Goal: Transaction & Acquisition: Purchase product/service

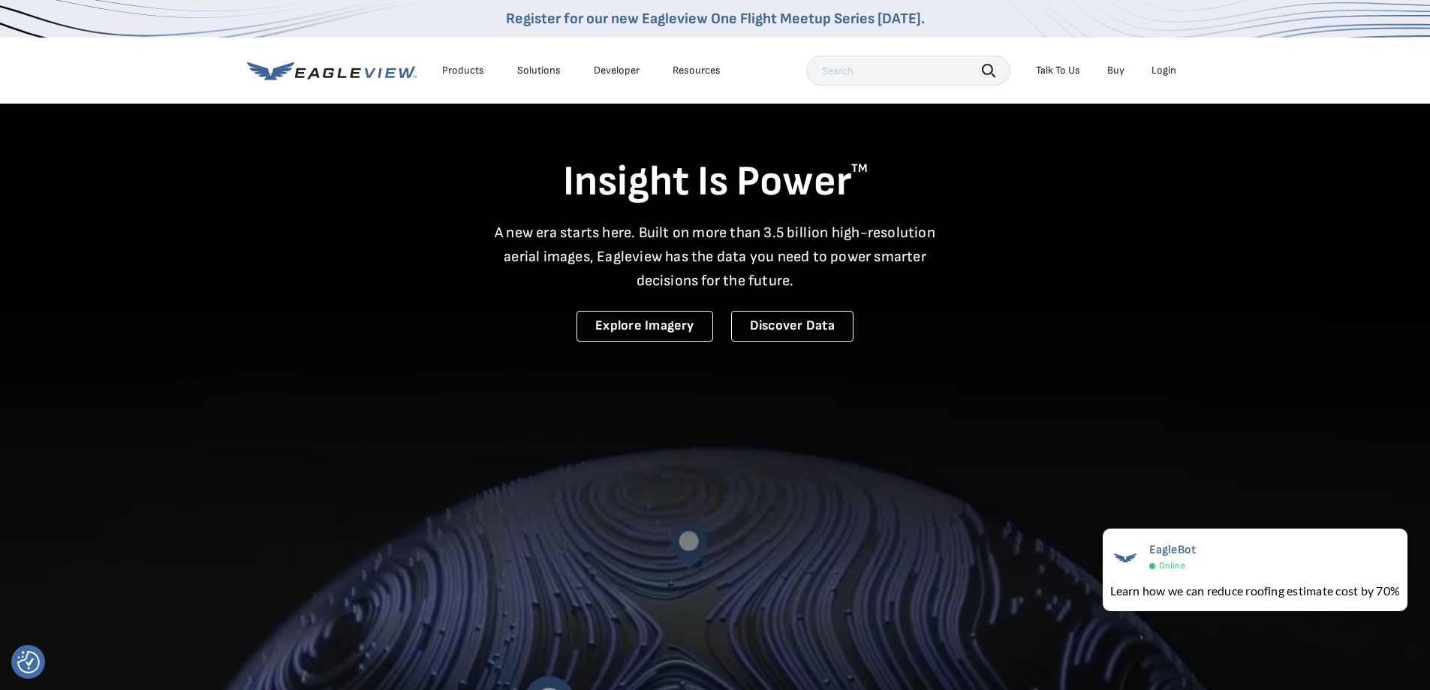
click at [1165, 68] on div "Login" at bounding box center [1163, 71] width 25 height 14
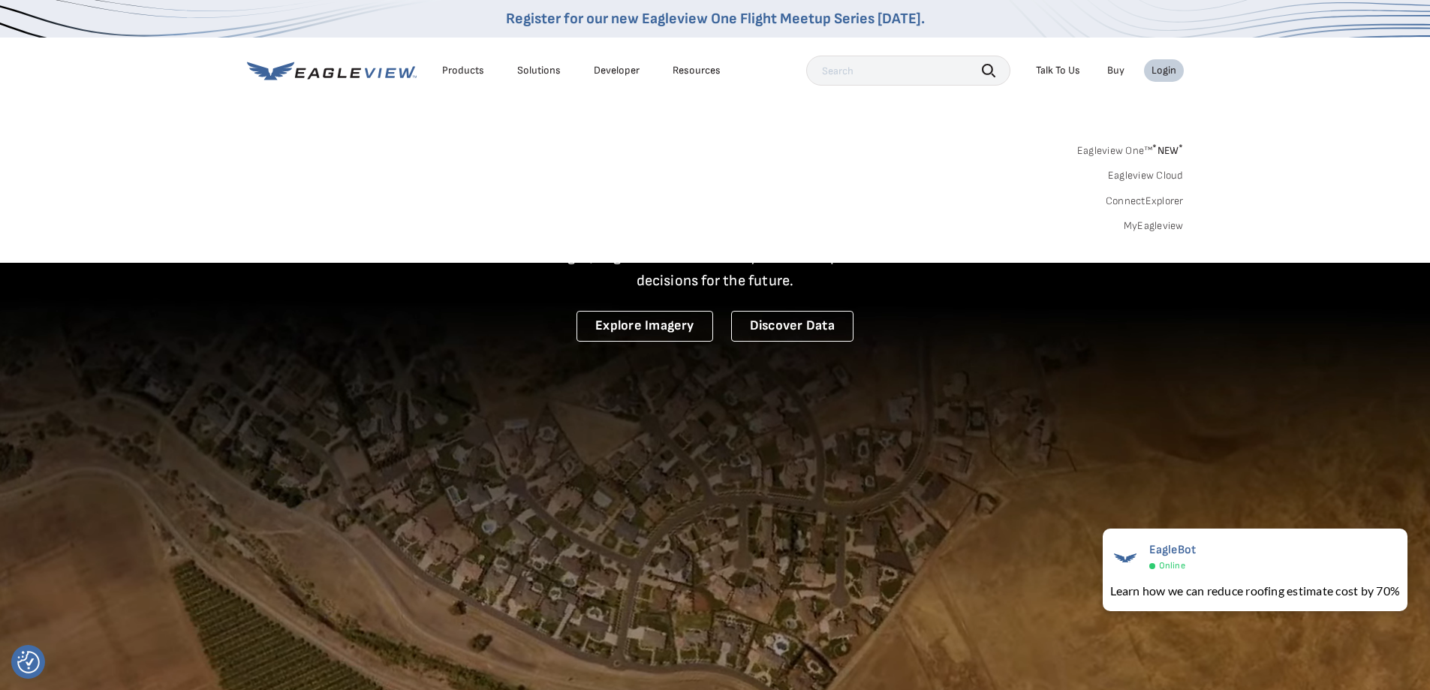
click at [1165, 68] on div "Login" at bounding box center [1163, 71] width 25 height 14
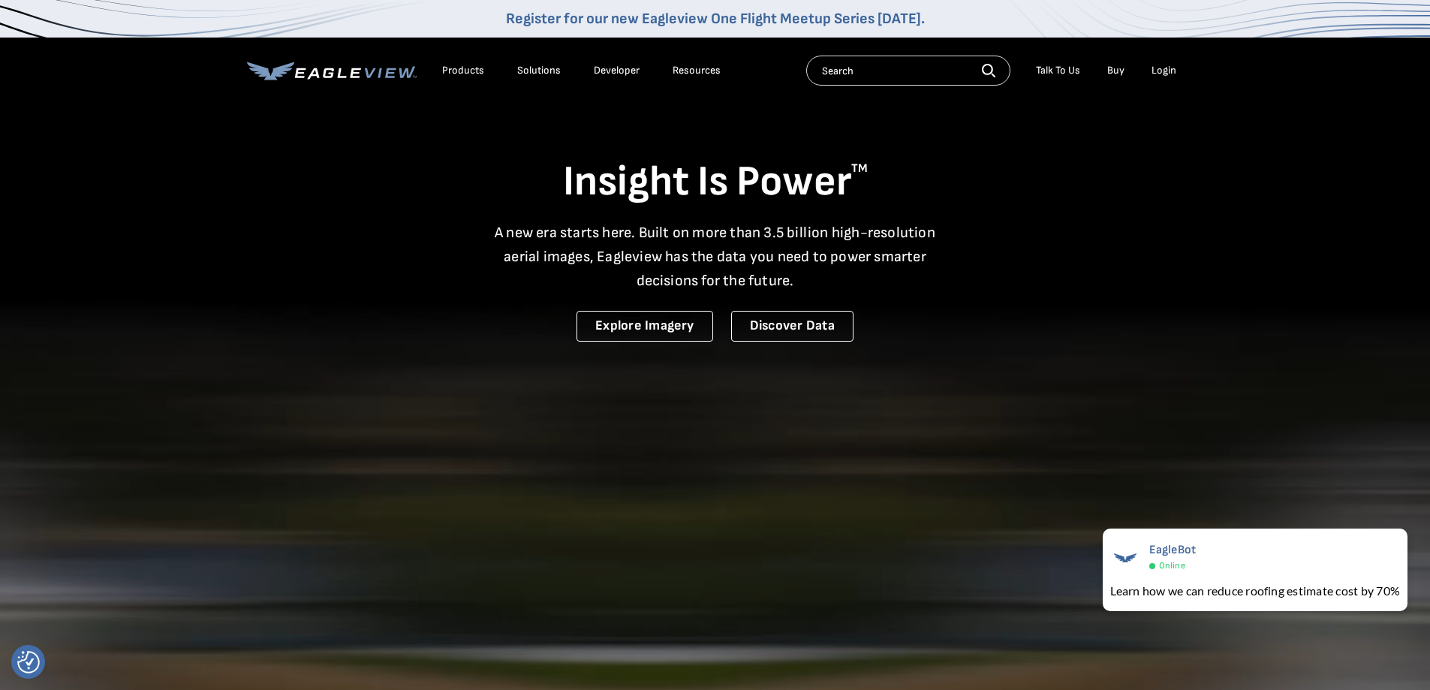
click at [458, 73] on div "Products" at bounding box center [463, 71] width 42 height 14
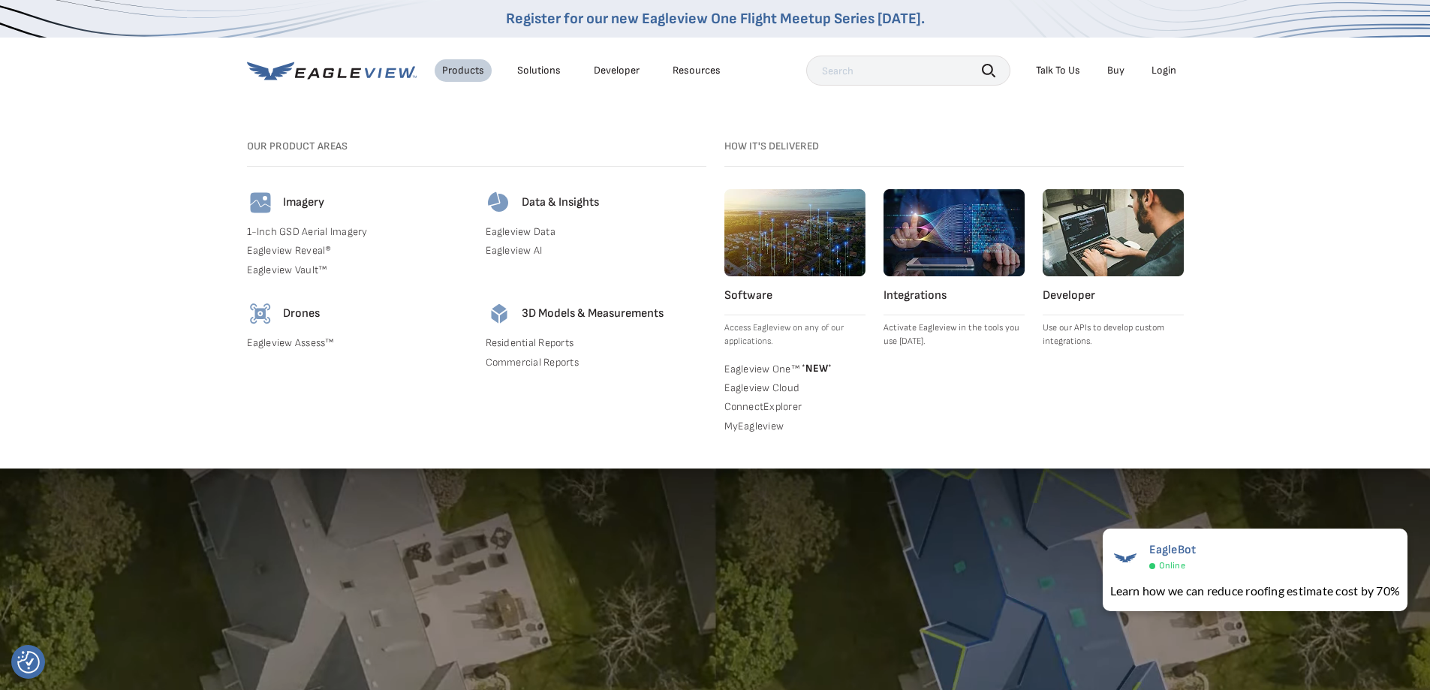
click at [534, 364] on link "Commercial Reports" at bounding box center [596, 363] width 221 height 14
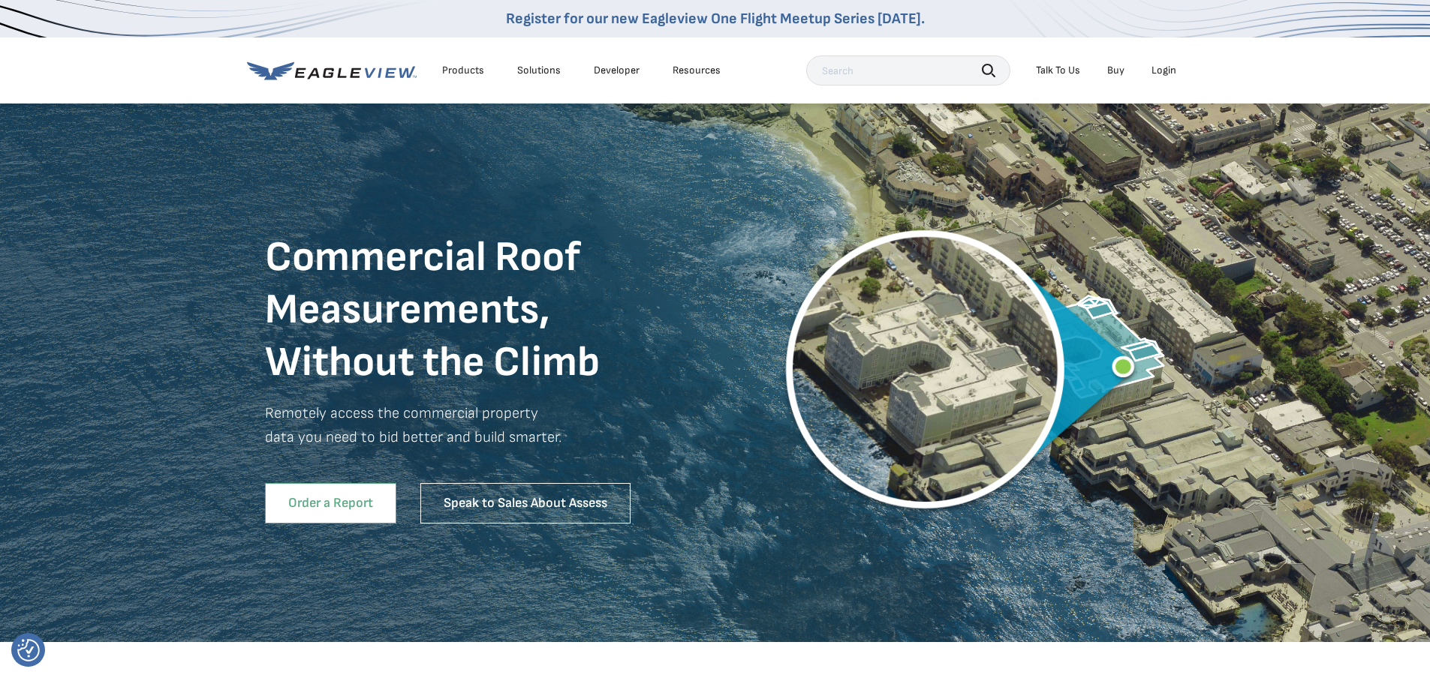
click at [327, 498] on link "Order a Report" at bounding box center [330, 503] width 131 height 41
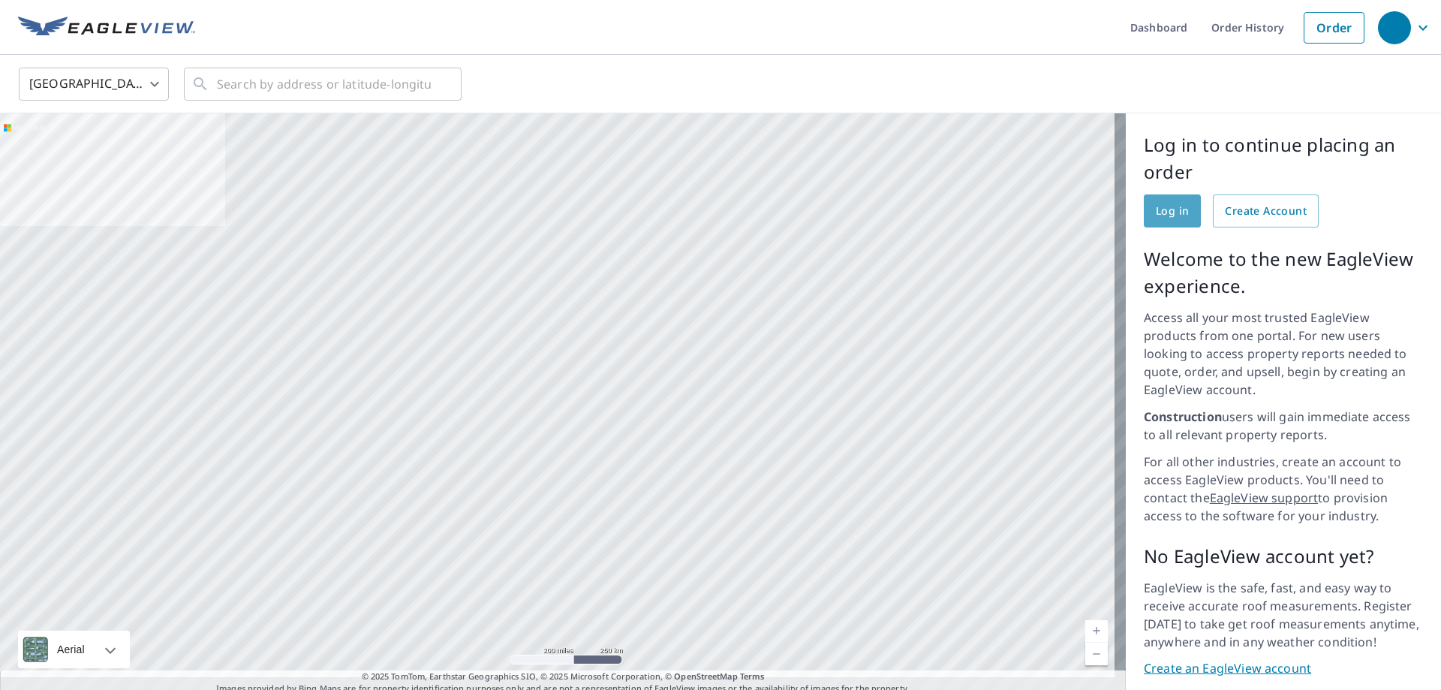
click at [1161, 212] on span "Log in" at bounding box center [1172, 211] width 33 height 19
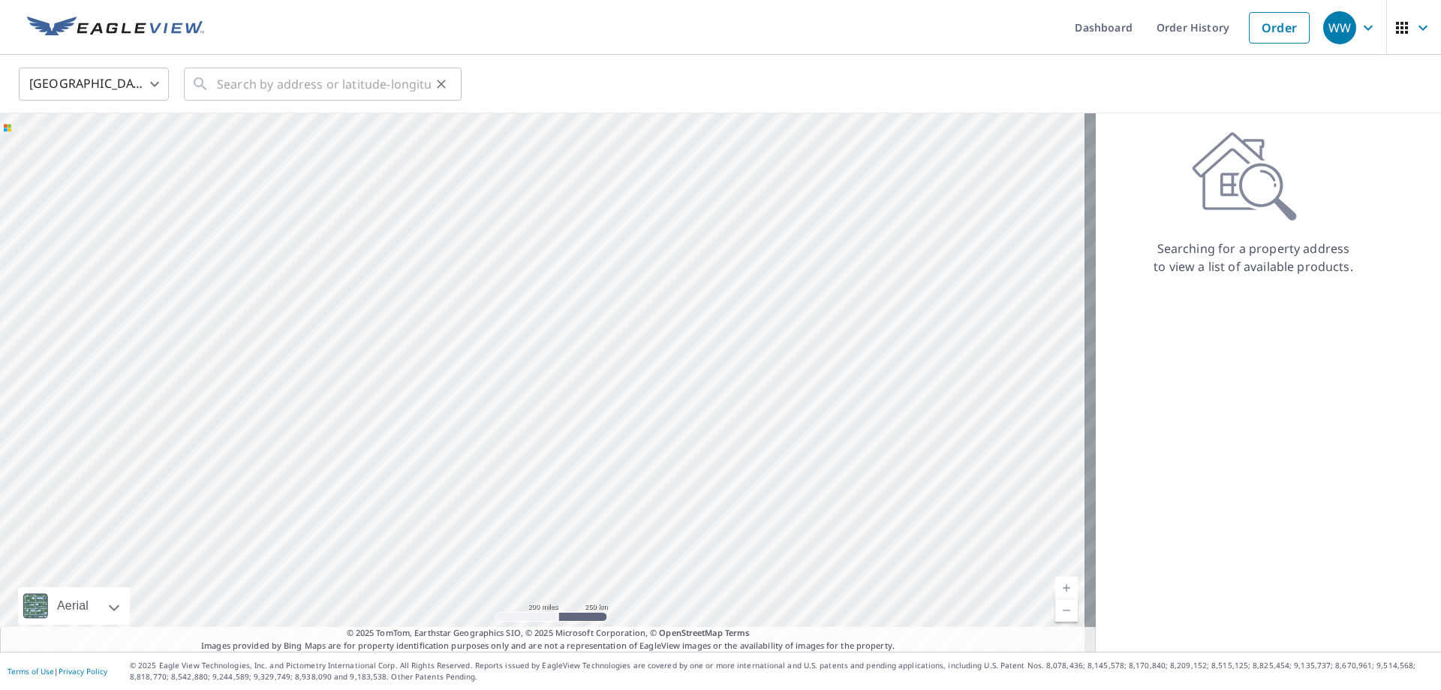
click at [216, 88] on div "​" at bounding box center [323, 84] width 278 height 33
type input "c"
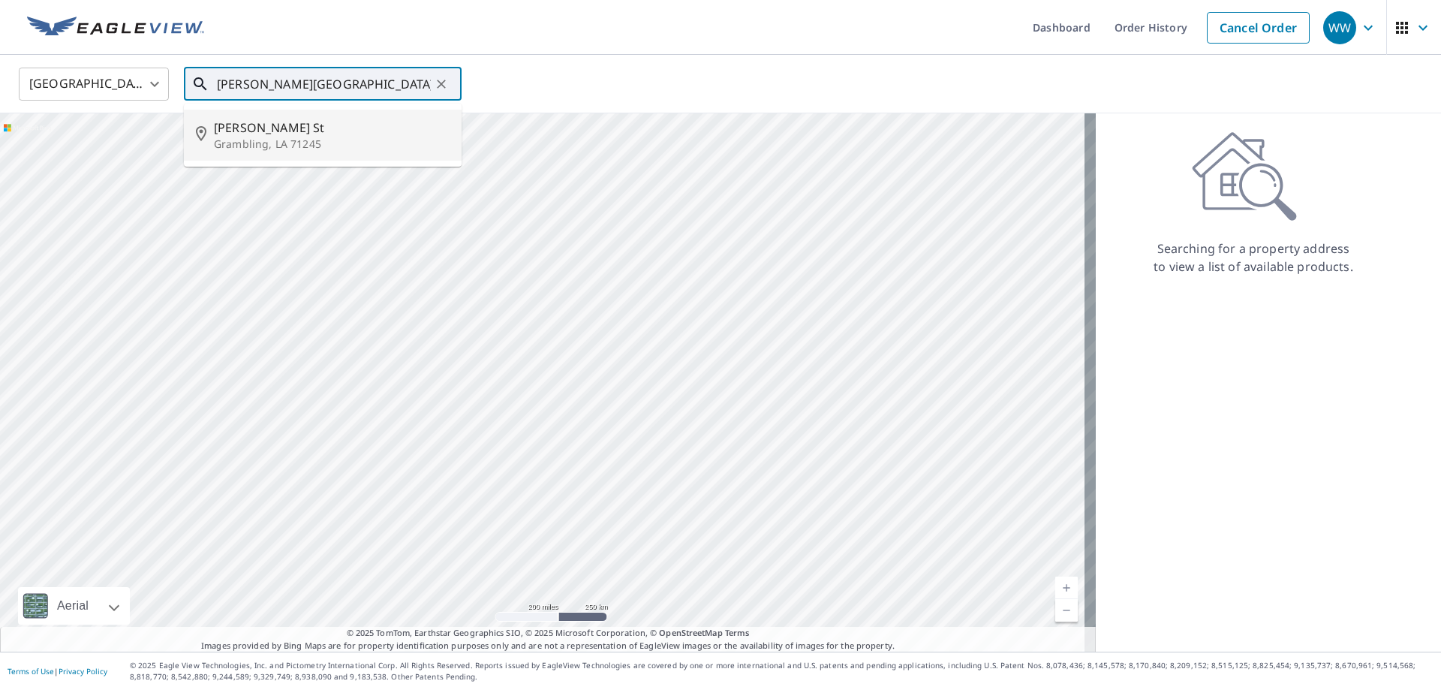
click at [244, 147] on p "Grambling, LA 71245" at bounding box center [332, 144] width 236 height 15
type input "Cole St Grambling, LA 71245"
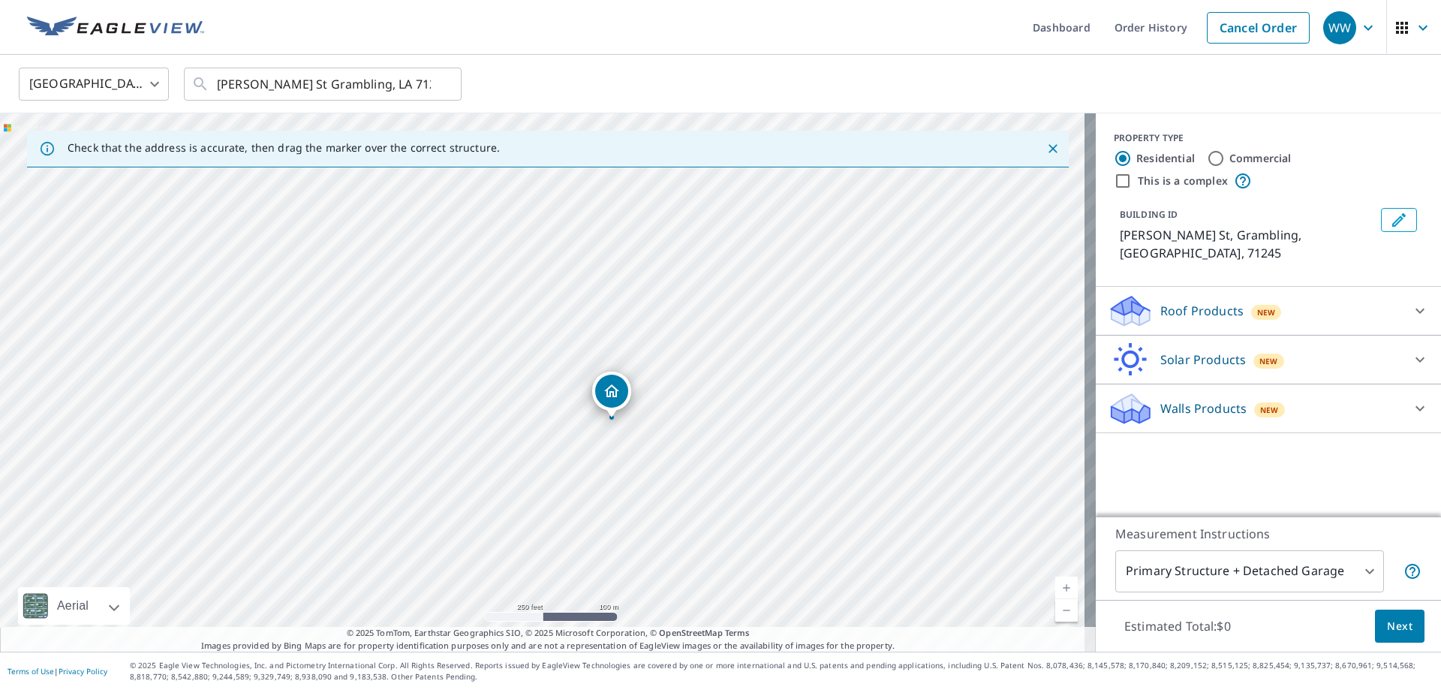
drag, startPoint x: 546, startPoint y: 360, endPoint x: 615, endPoint y: 398, distance: 78.6
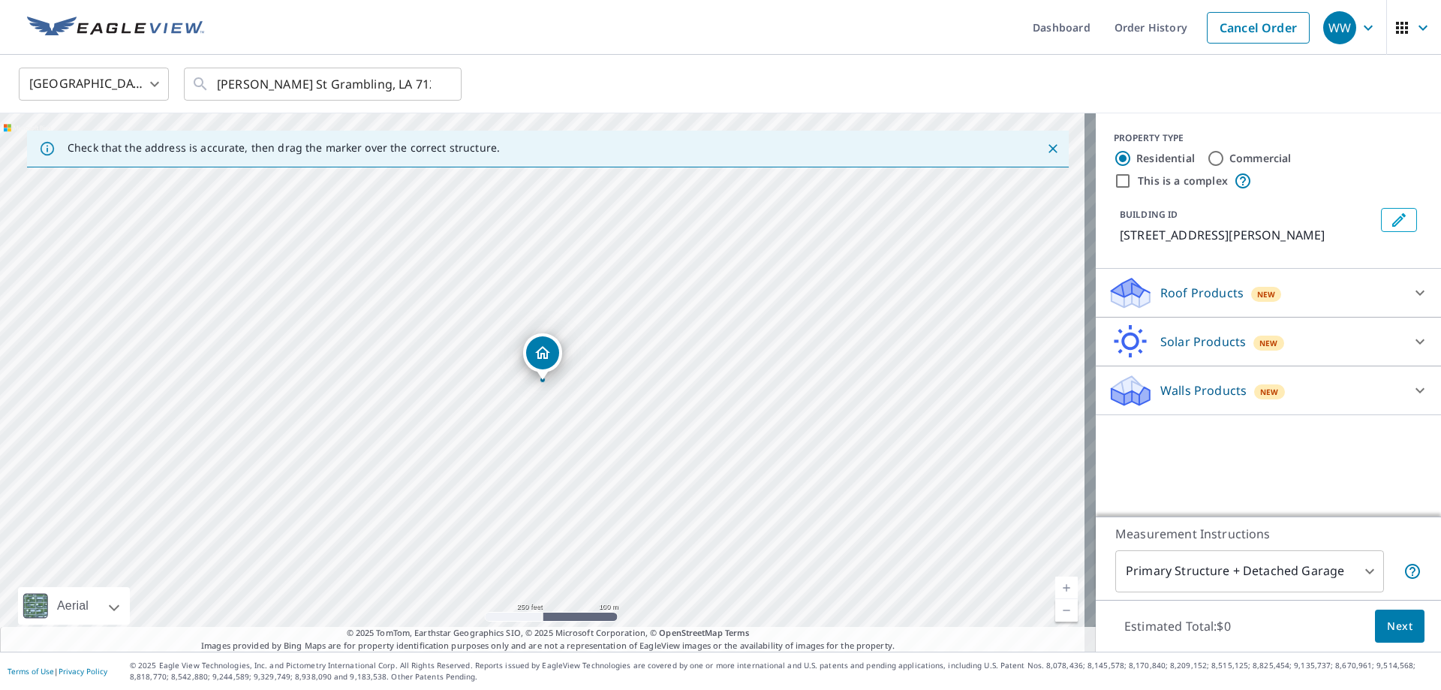
click at [1207, 161] on input "Commercial" at bounding box center [1216, 158] width 18 height 18
radio input "true"
type input "4"
click at [1317, 305] on div "Roof Products New" at bounding box center [1255, 292] width 294 height 35
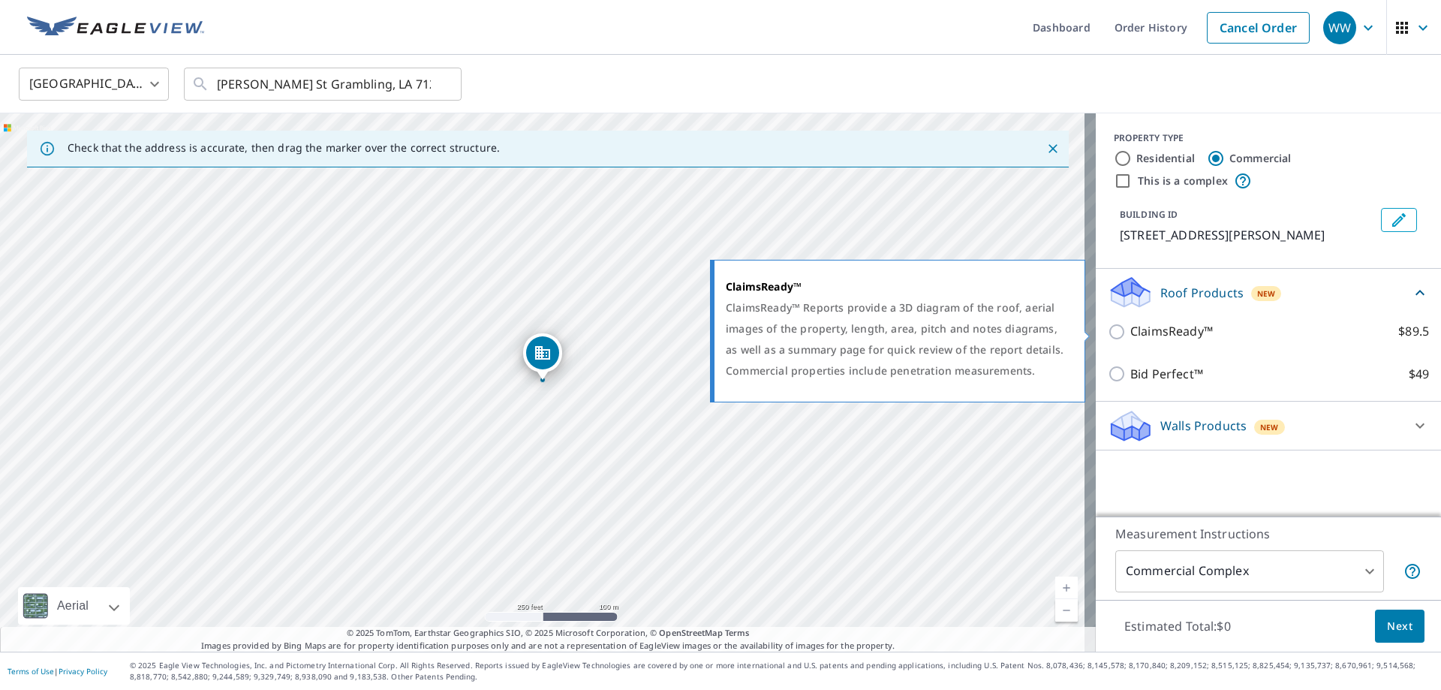
click at [1108, 329] on input "ClaimsReady™ $89.5" at bounding box center [1119, 332] width 23 height 18
checkbox input "true"
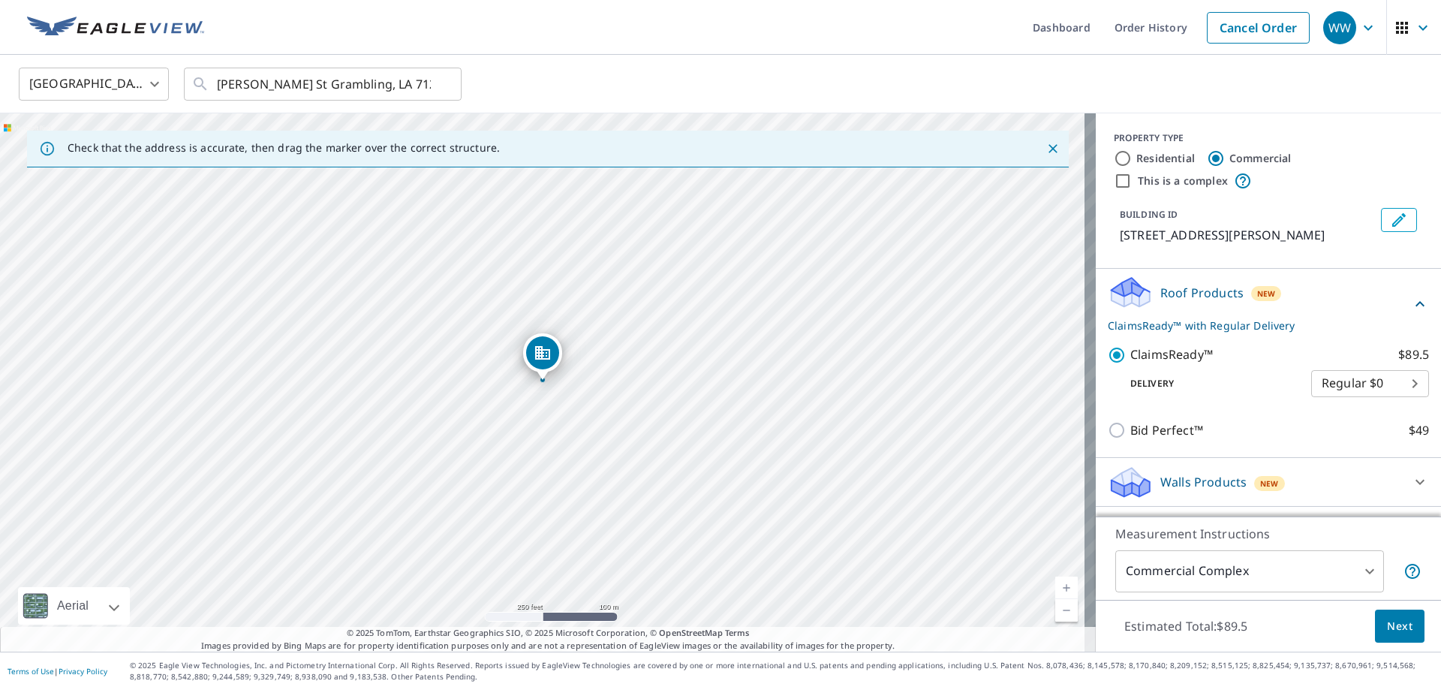
click at [1398, 381] on body "WW WW Dashboard Order History Cancel Order WW United States US ​ Cole St Grambl…" at bounding box center [720, 345] width 1441 height 690
click at [1398, 381] on li "Regular $0" at bounding box center [1359, 383] width 118 height 27
click at [1391, 623] on span "Next" at bounding box center [1400, 626] width 26 height 19
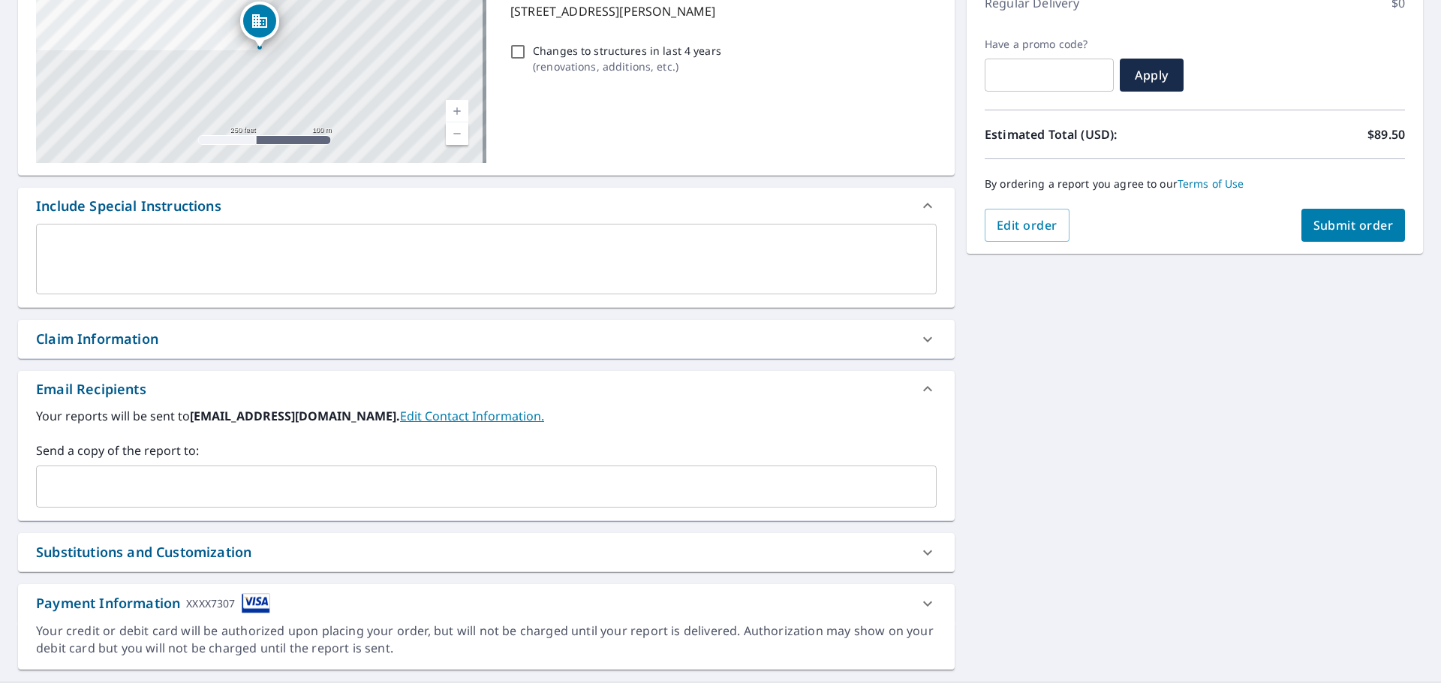
scroll to position [255, 0]
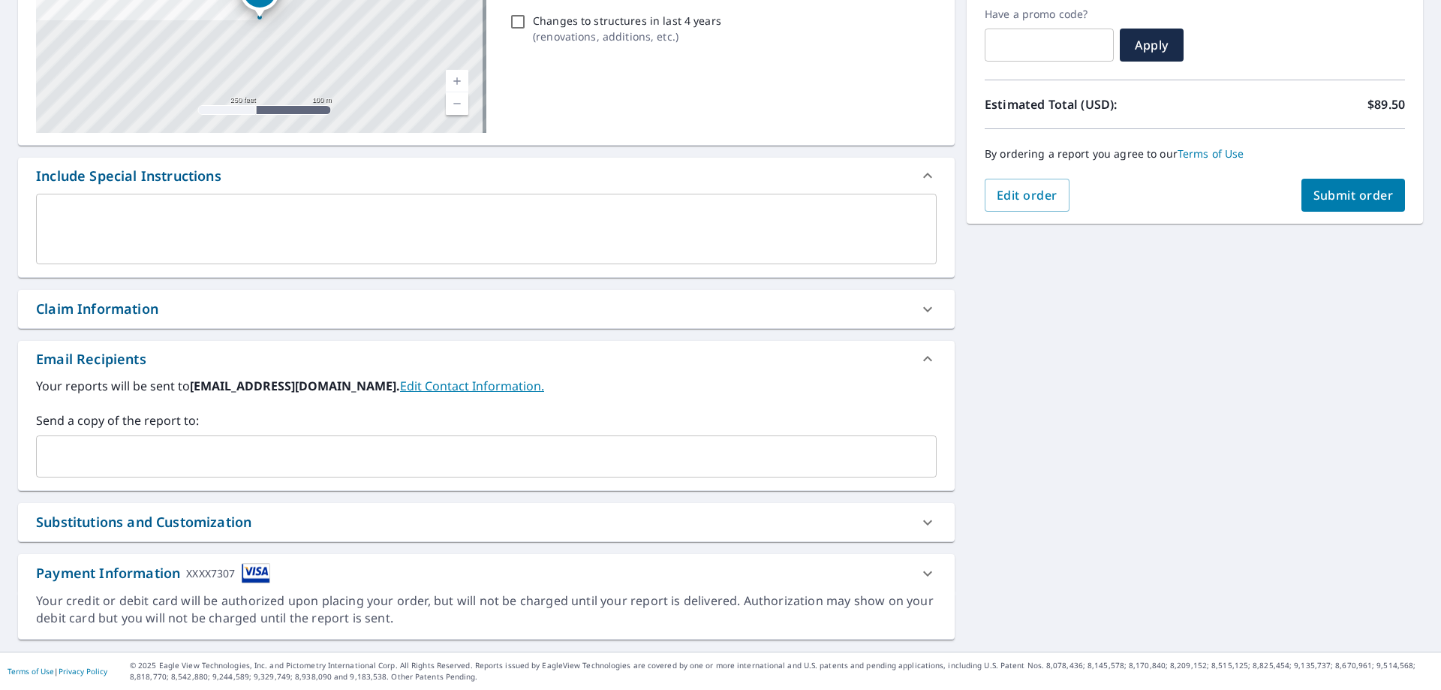
click at [105, 573] on div "Payment Information XXXX7307" at bounding box center [153, 573] width 234 height 20
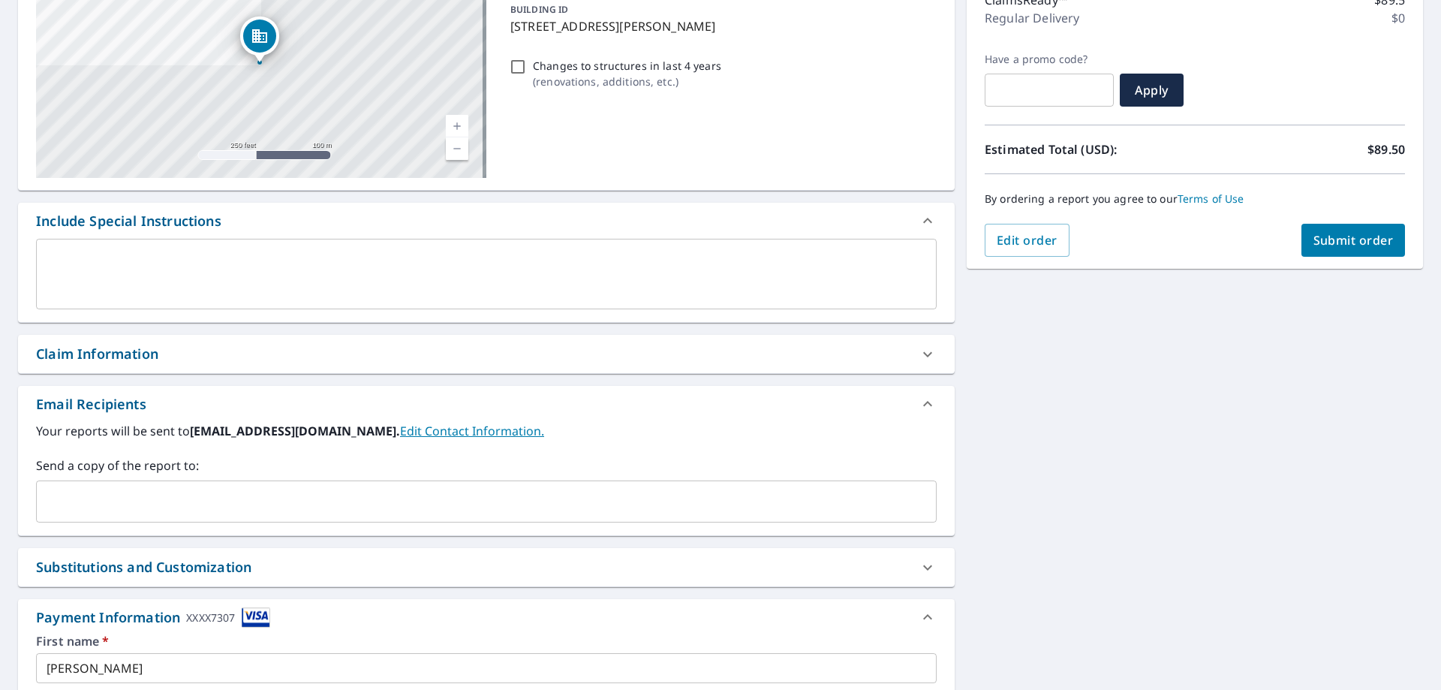
scroll to position [0, 0]
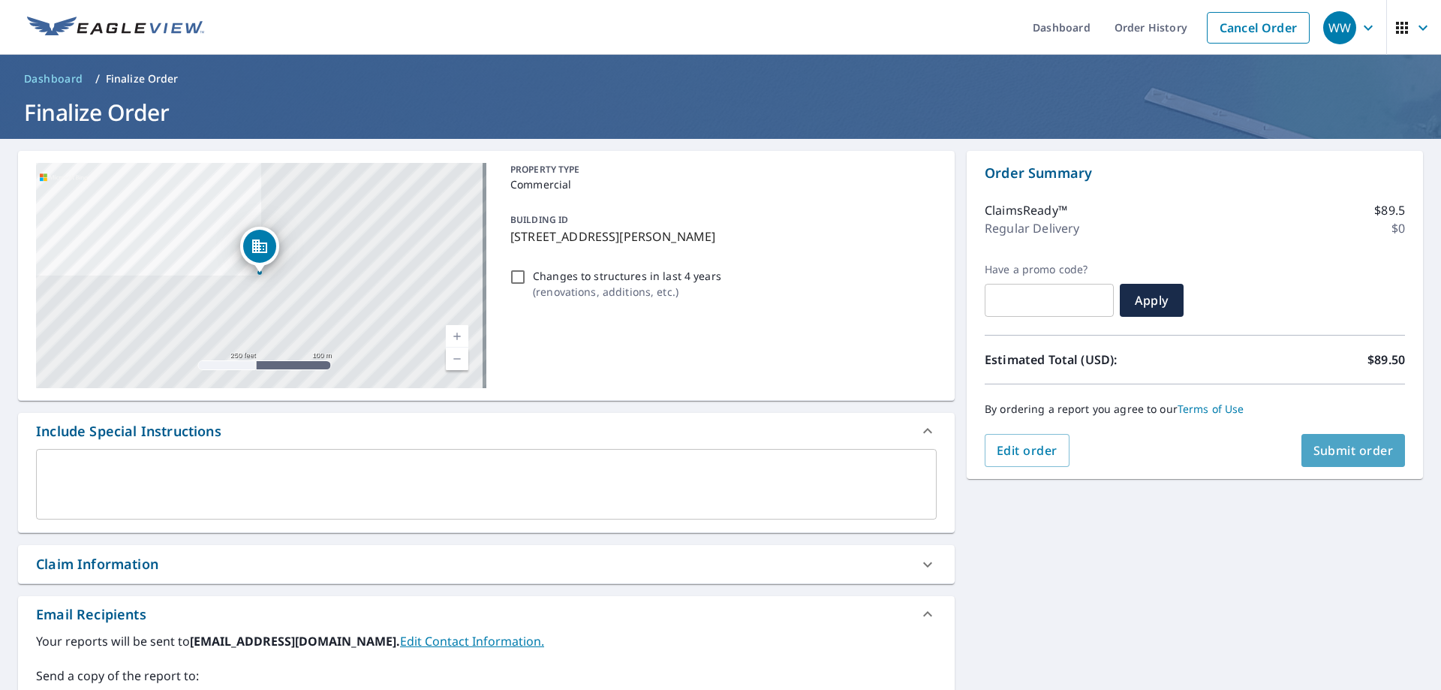
click at [1337, 451] on span "Submit order" at bounding box center [1353, 450] width 80 height 17
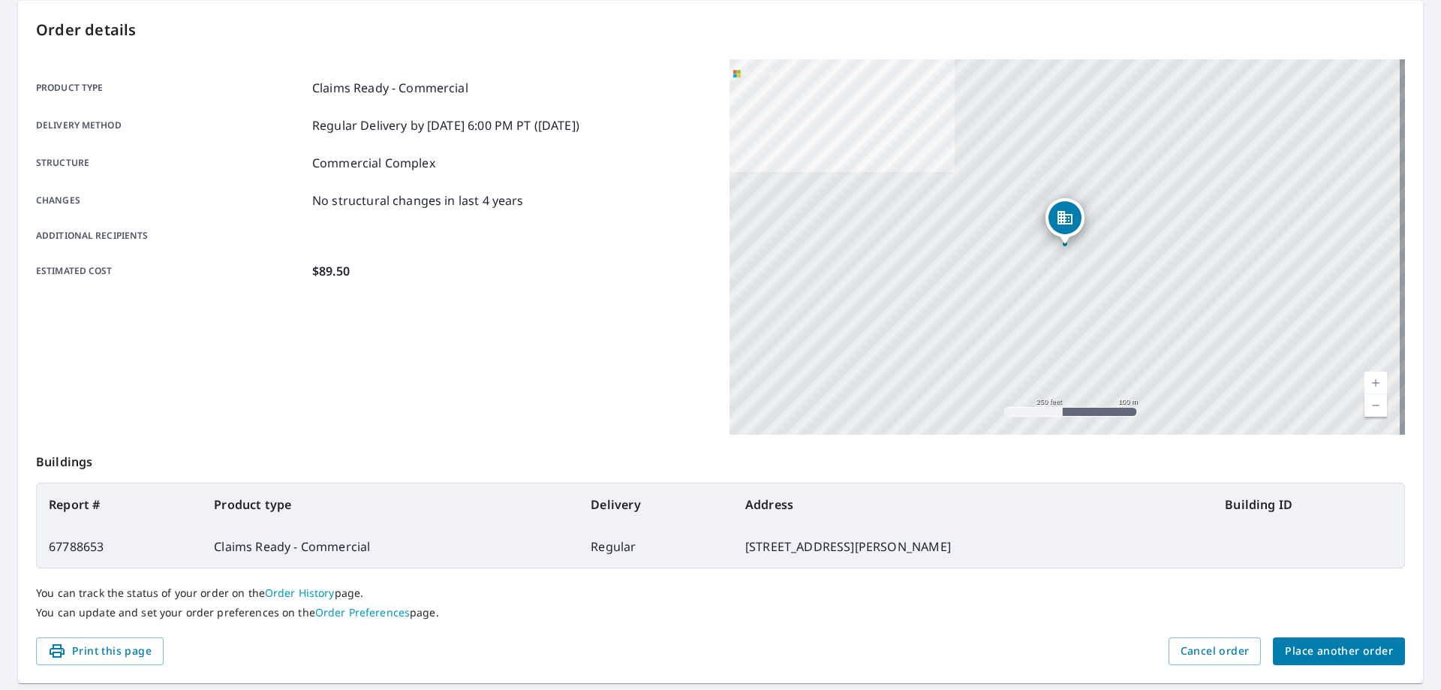
scroll to position [194, 0]
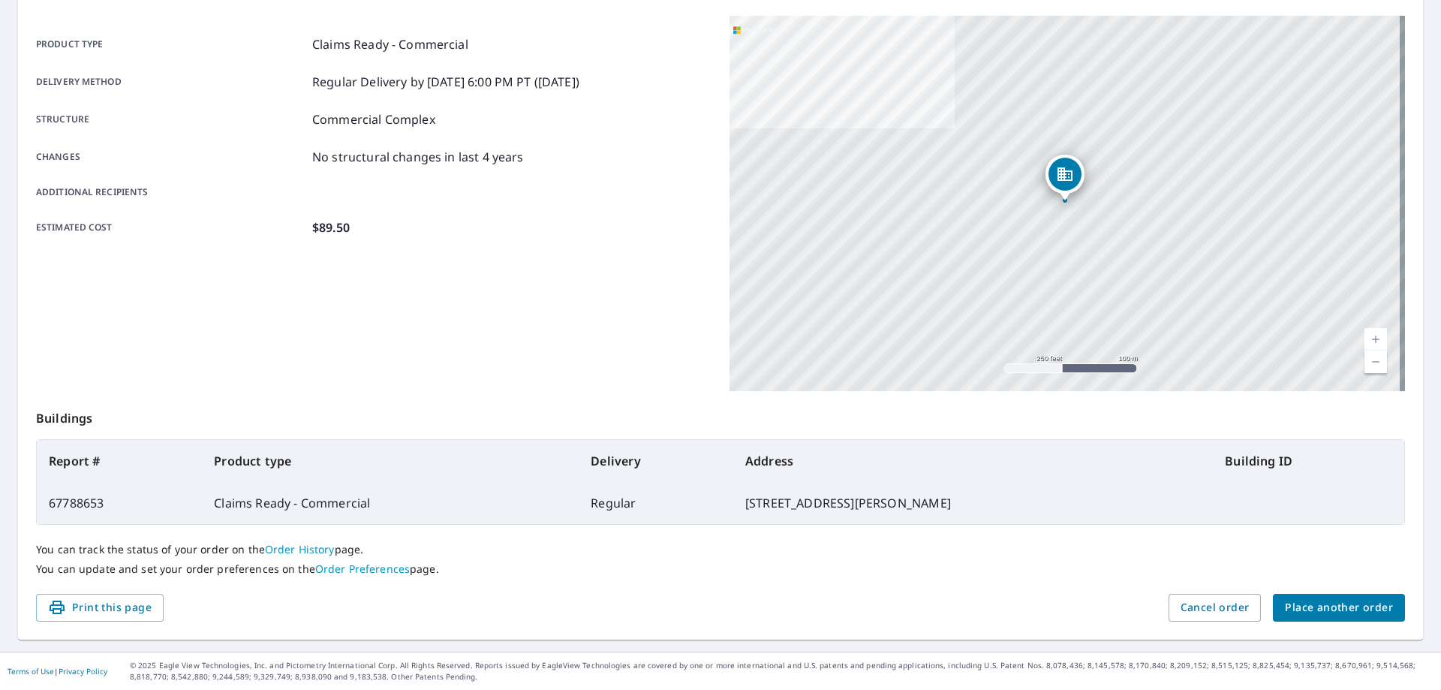
click at [1340, 606] on span "Place another order" at bounding box center [1339, 607] width 108 height 19
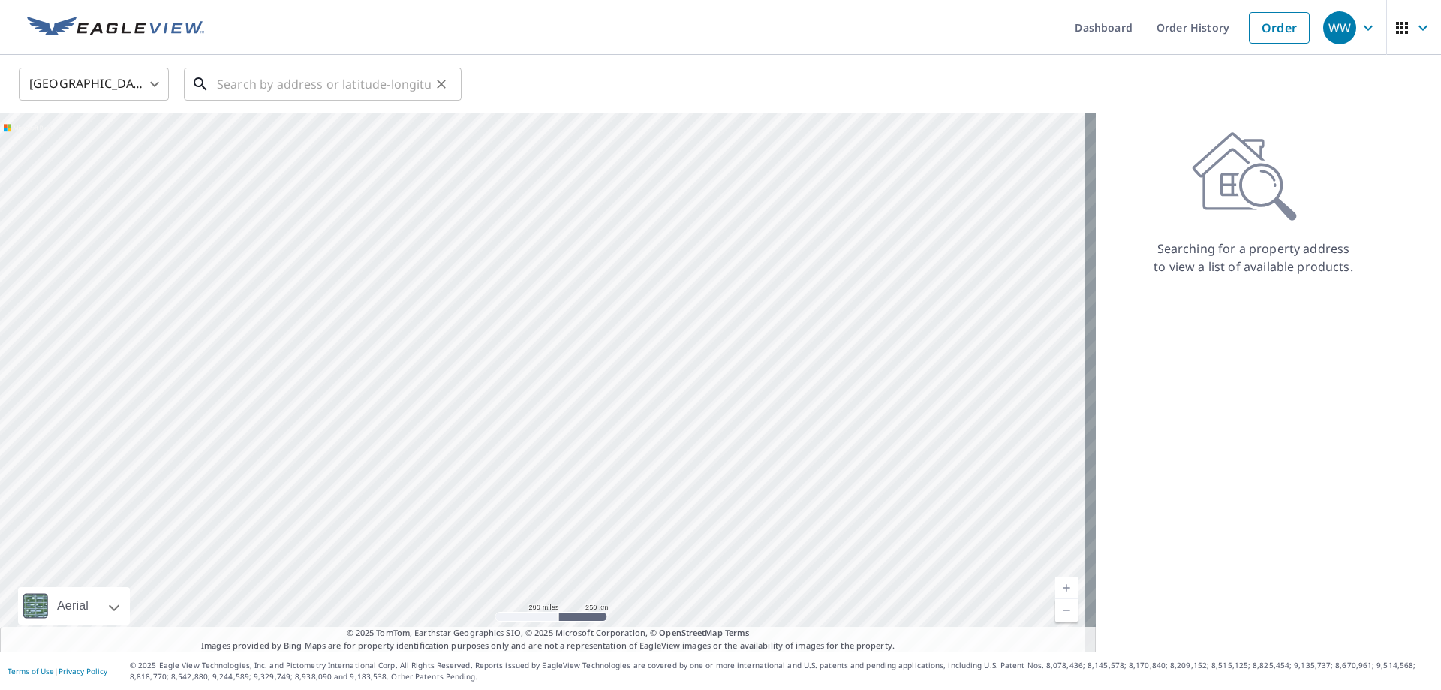
click at [218, 86] on input "text" at bounding box center [324, 84] width 214 height 42
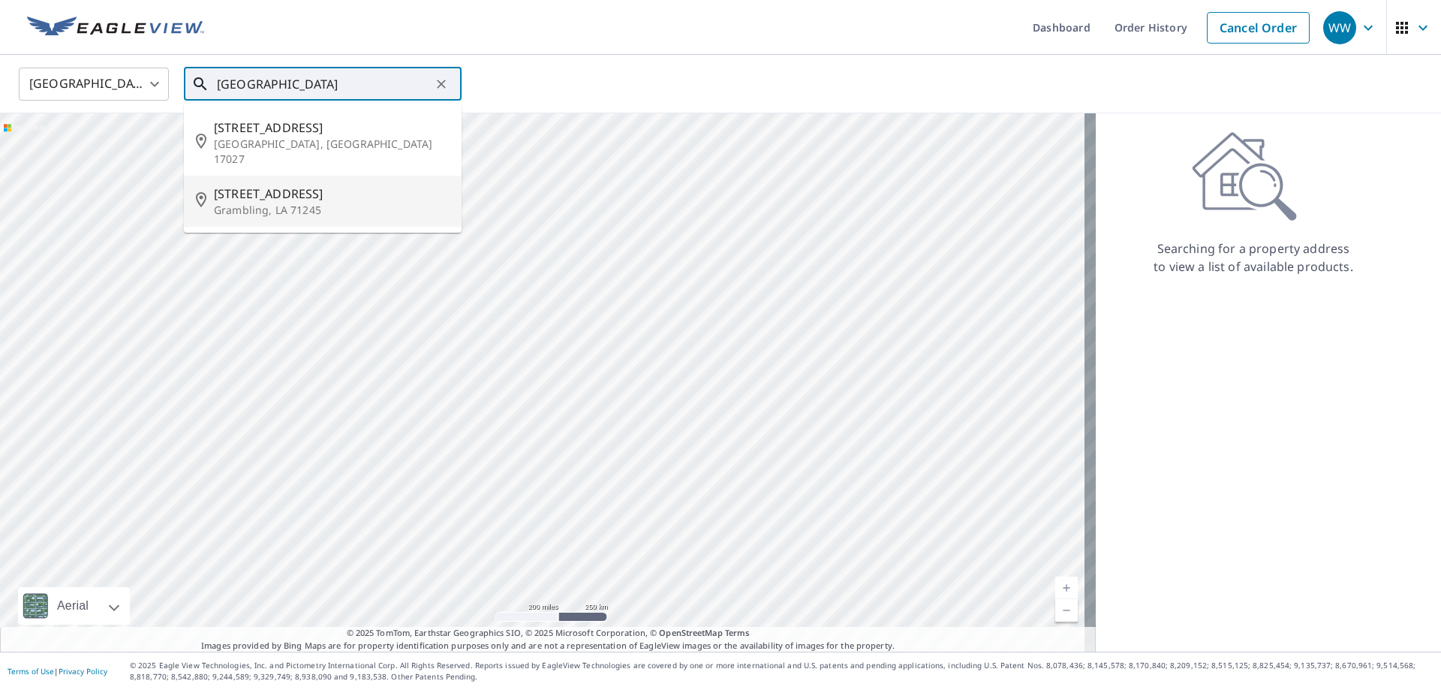
click at [257, 185] on span "102 College Ave" at bounding box center [332, 194] width 236 height 18
type input "102 College Ave Grambling, LA 71245"
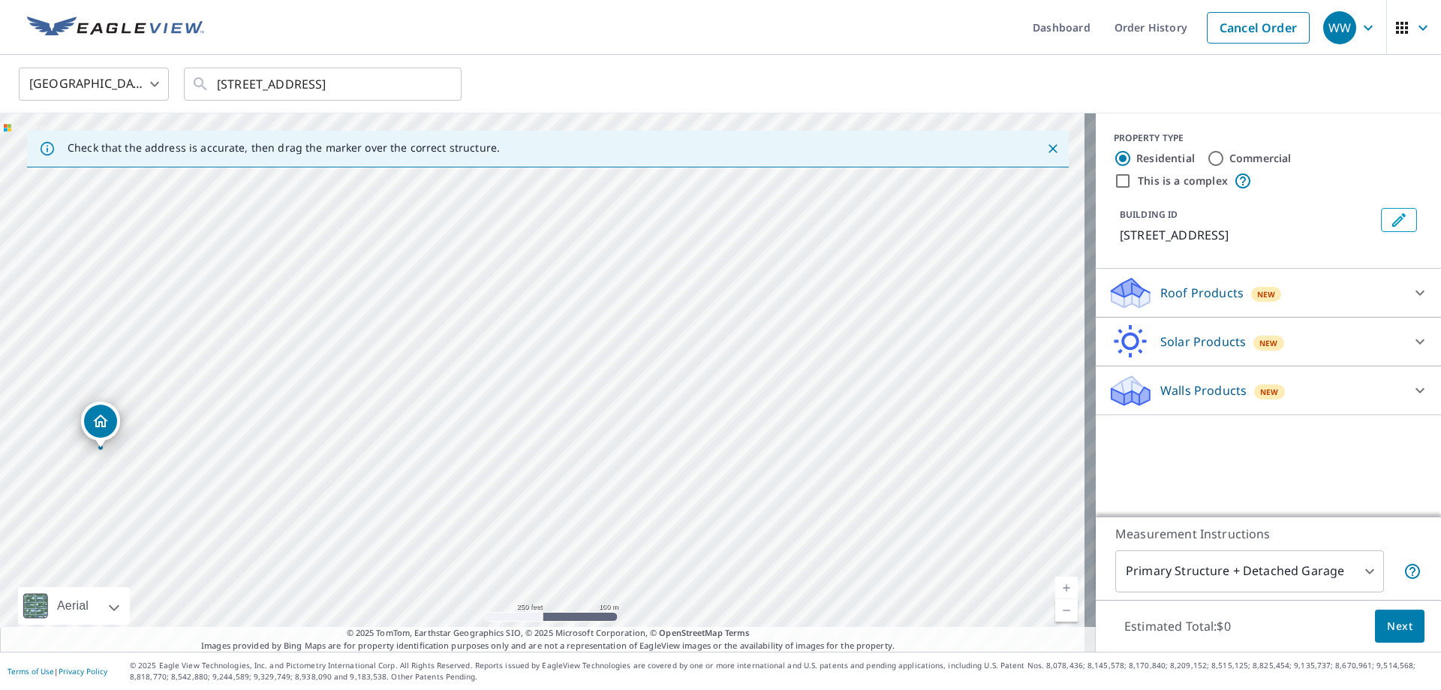
drag, startPoint x: 543, startPoint y: 348, endPoint x: 101, endPoint y: 416, distance: 447.1
click at [1326, 296] on div "Roof Products New" at bounding box center [1255, 292] width 294 height 35
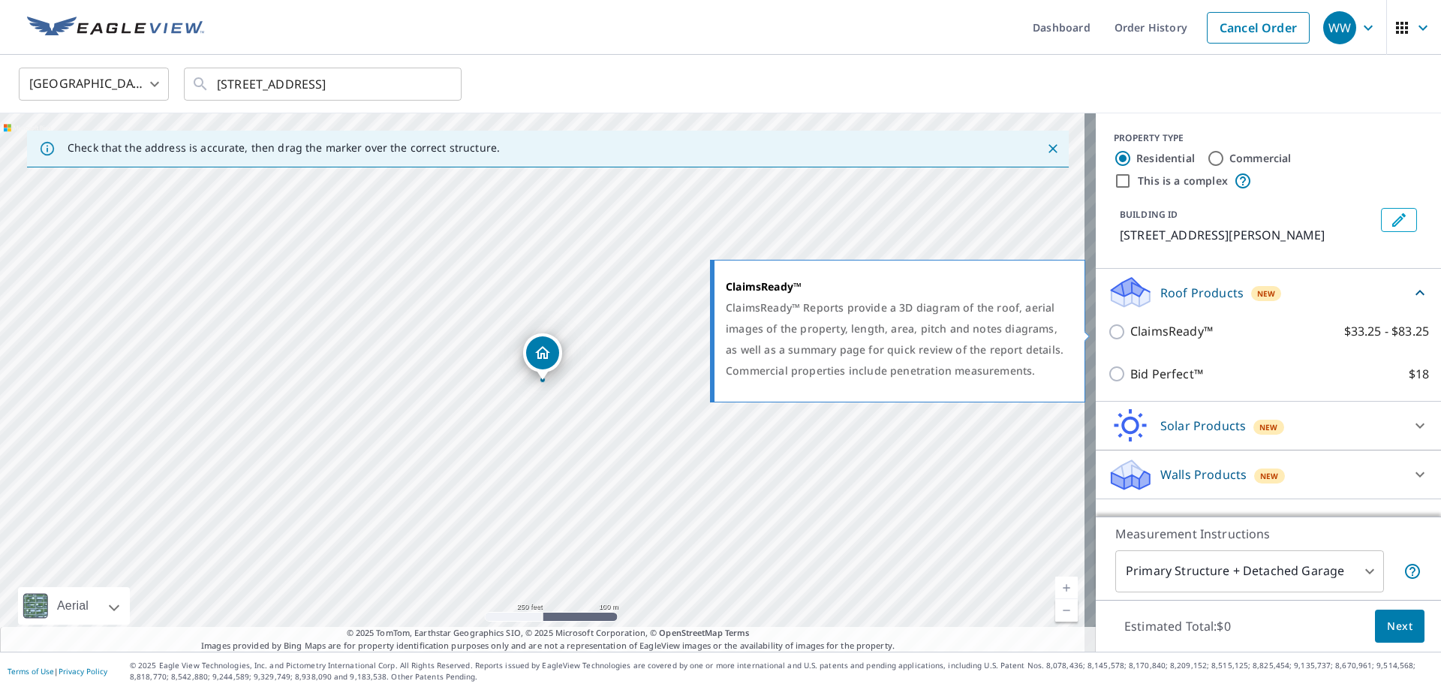
click at [1108, 330] on input "ClaimsReady™ $33.25 - $83.25" at bounding box center [1119, 332] width 23 height 18
checkbox input "true"
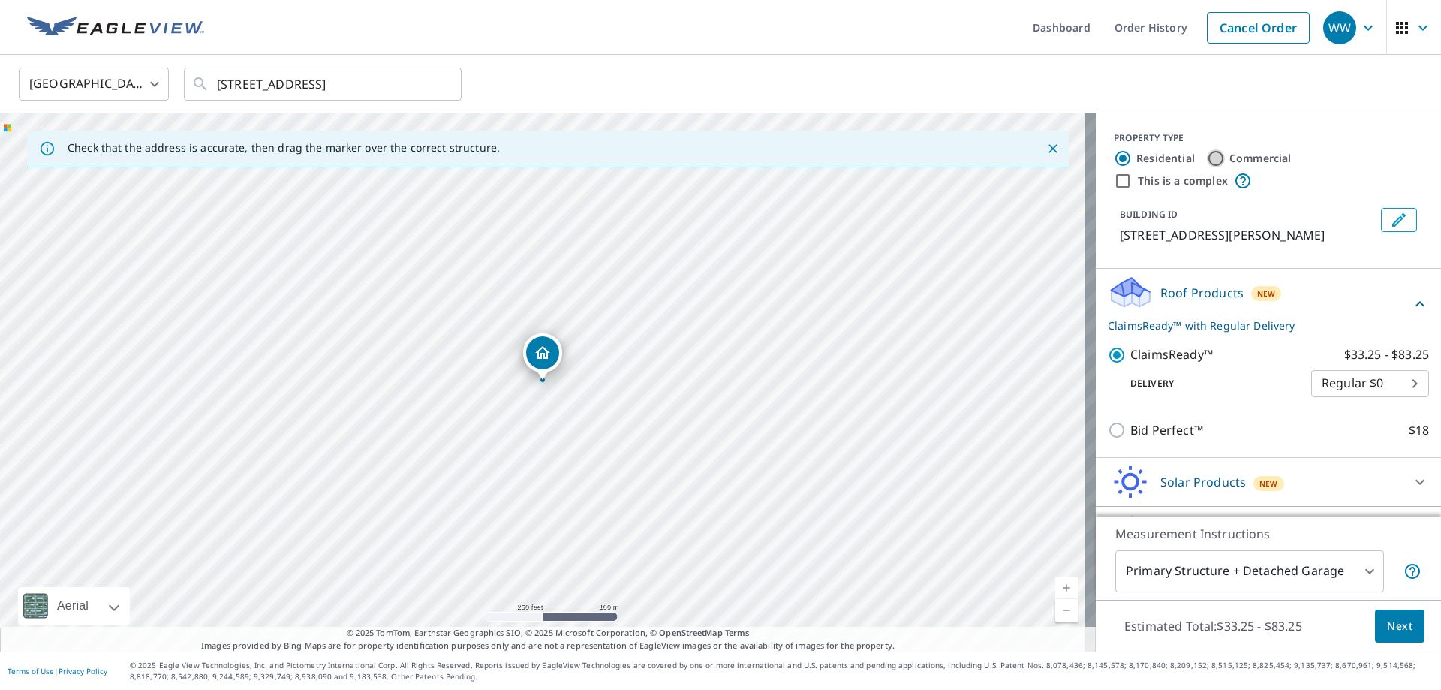
click at [1207, 159] on input "Commercial" at bounding box center [1216, 158] width 18 height 18
radio input "true"
type input "4"
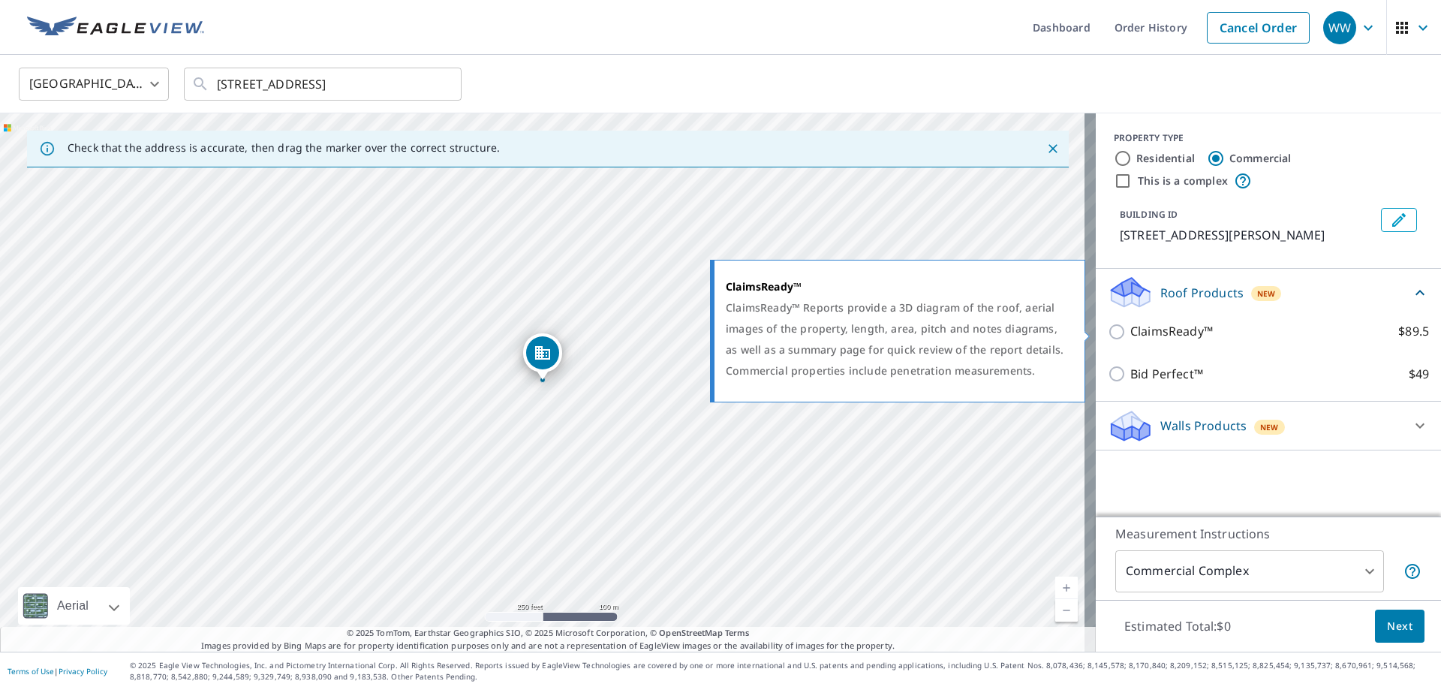
click at [1108, 331] on input "ClaimsReady™ $89.5" at bounding box center [1119, 332] width 23 height 18
checkbox input "true"
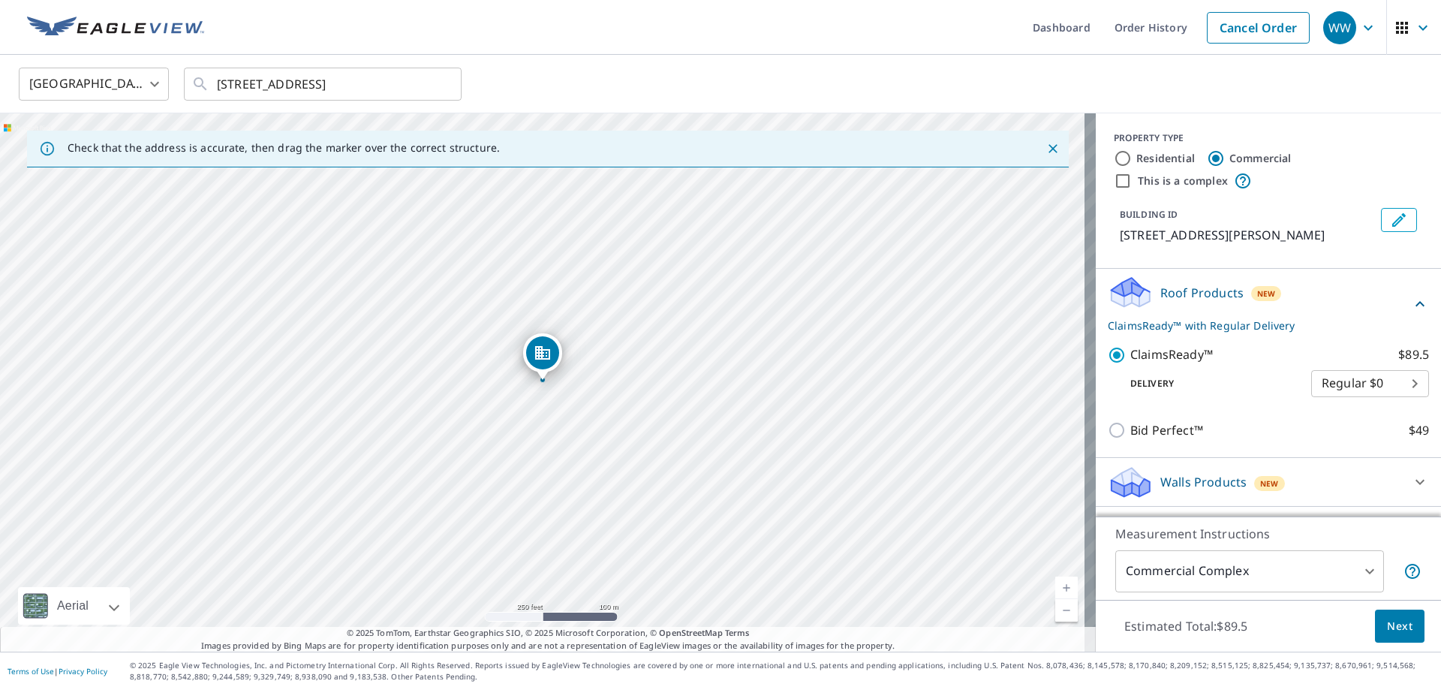
click at [1387, 628] on span "Next" at bounding box center [1400, 626] width 26 height 19
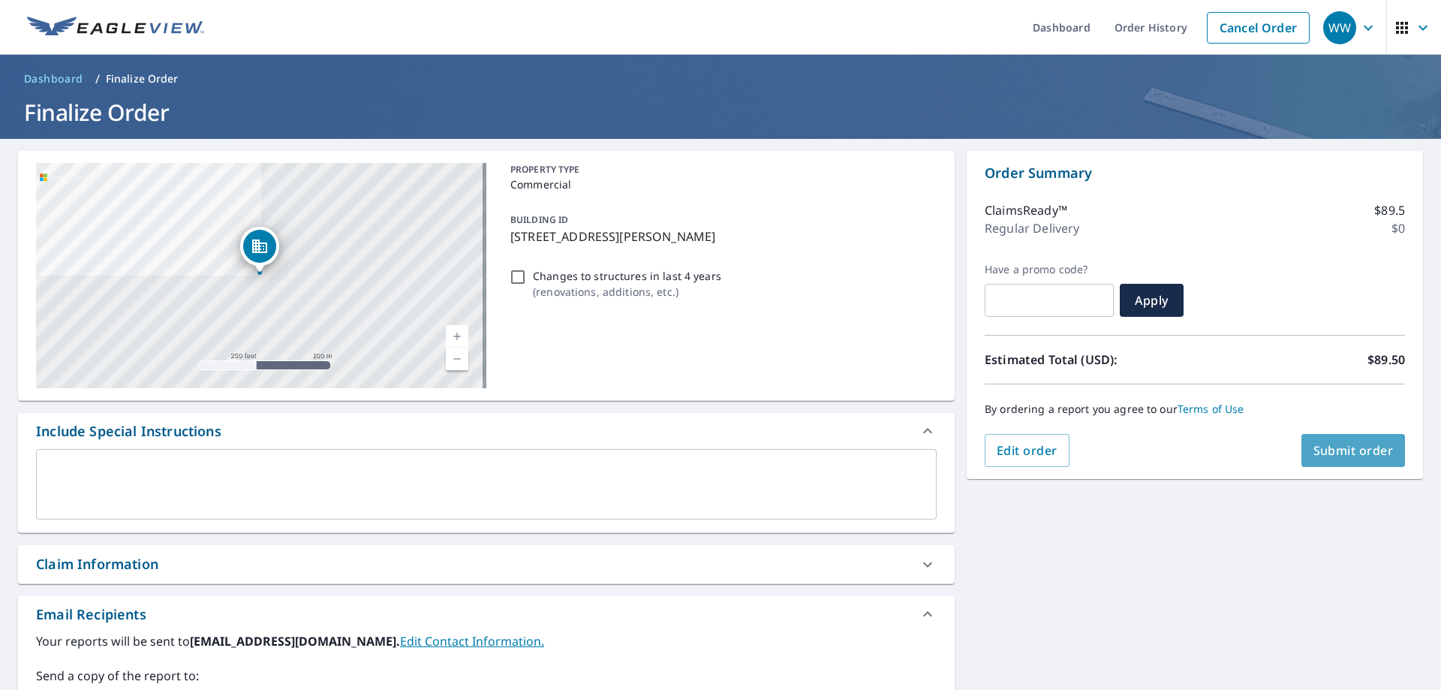
click at [1352, 447] on span "Submit order" at bounding box center [1353, 450] width 80 height 17
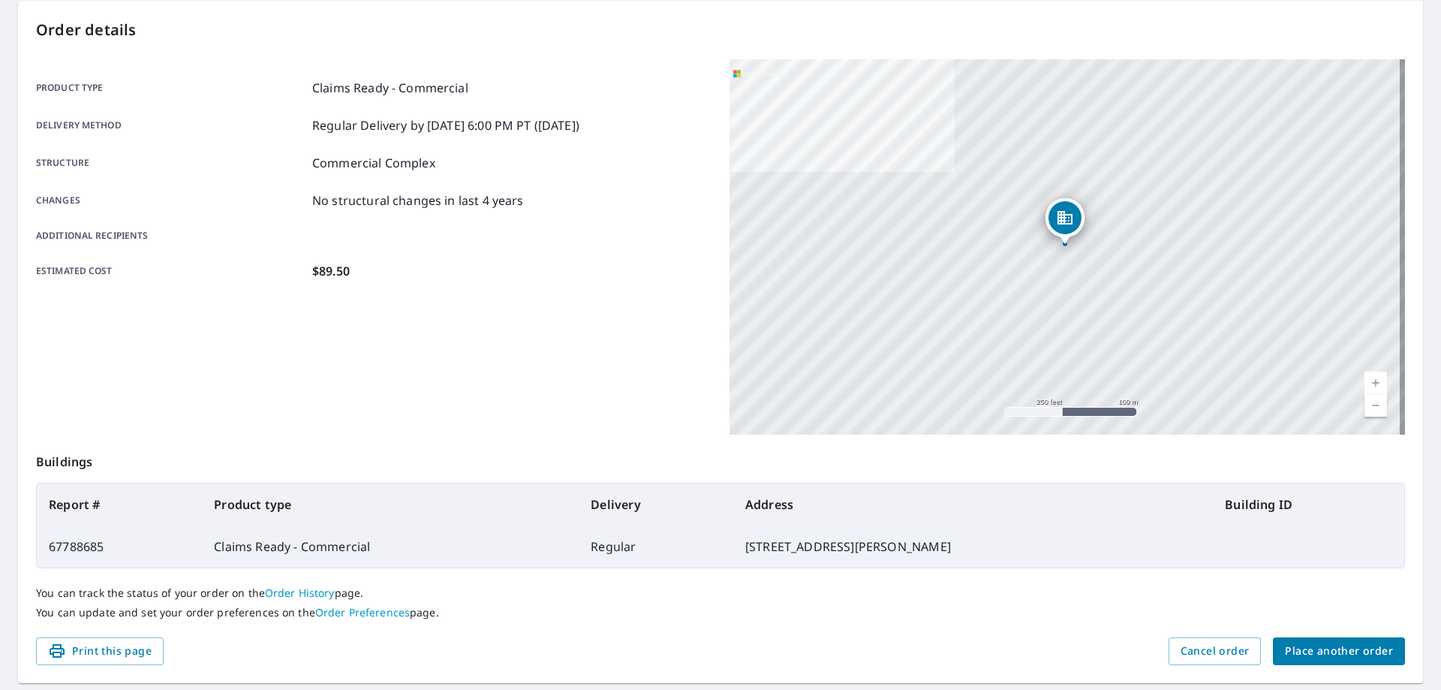
scroll to position [194, 0]
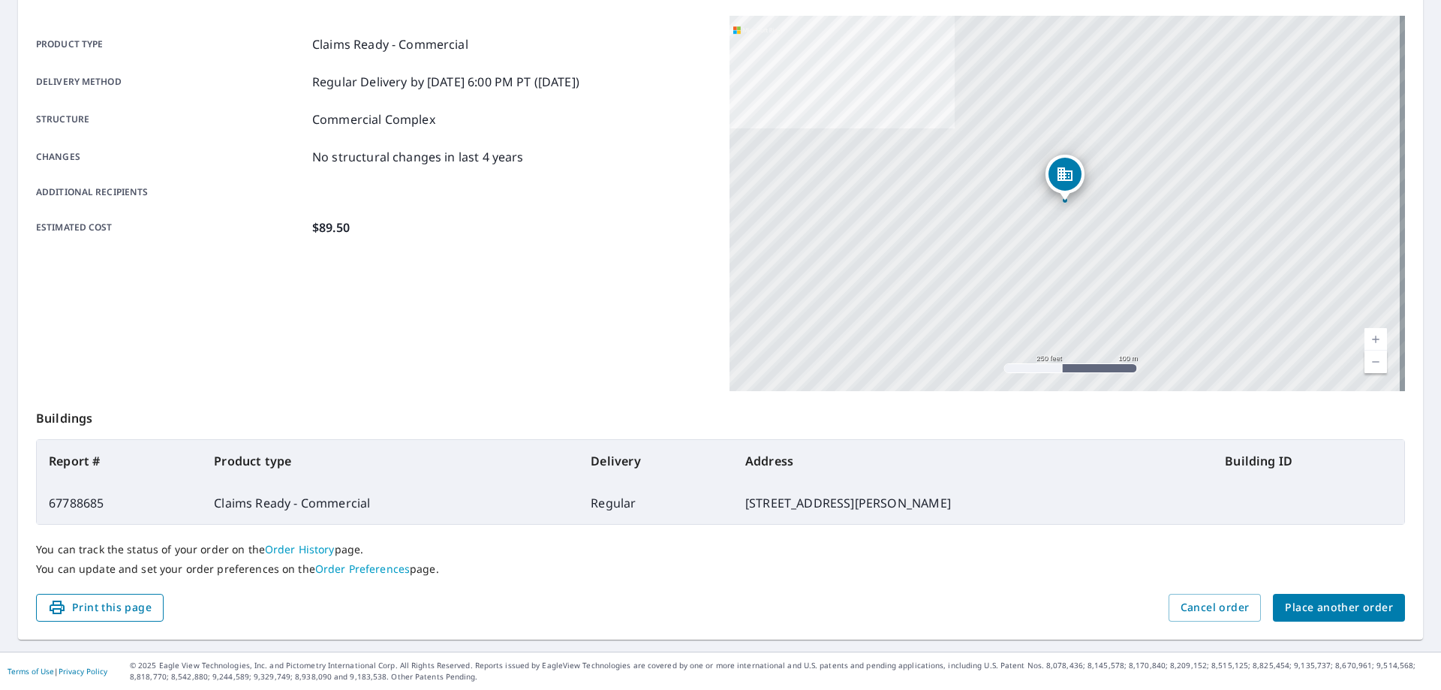
click at [118, 604] on span "Print this page" at bounding box center [100, 607] width 104 height 19
click at [308, 547] on link "Order History" at bounding box center [300, 549] width 70 height 14
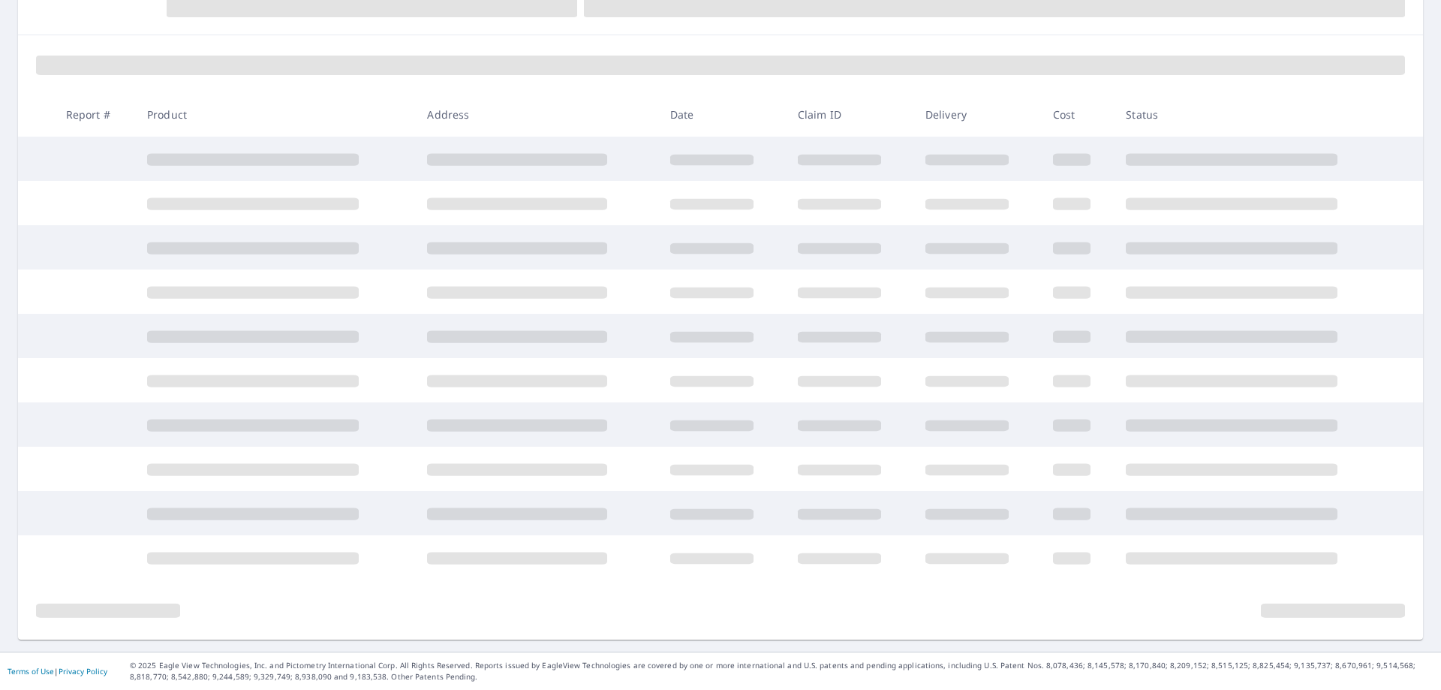
scroll to position [179, 0]
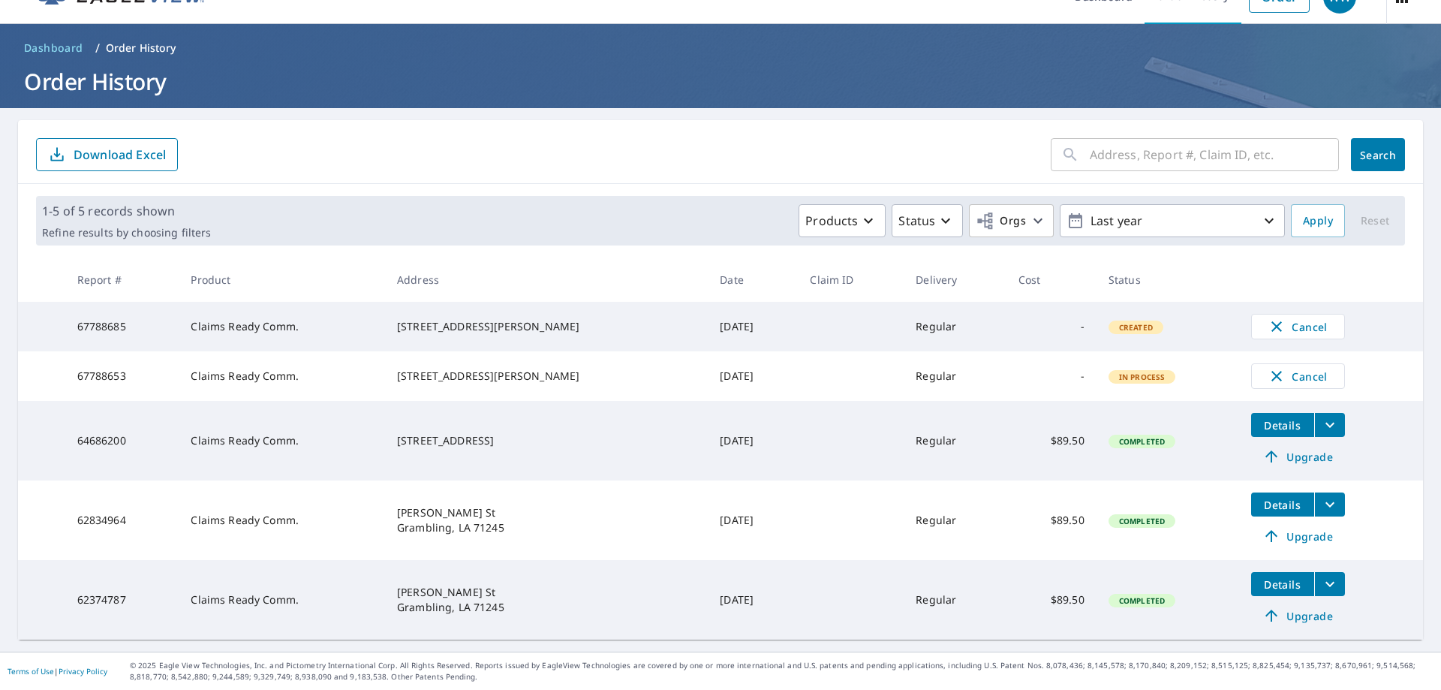
scroll to position [40, 0]
click at [1110, 374] on span "In Process" at bounding box center [1142, 376] width 65 height 11
click at [104, 374] on td "67788653" at bounding box center [122, 376] width 114 height 50
click at [107, 377] on td "67788653" at bounding box center [122, 376] width 114 height 50
